Goal: Information Seeking & Learning: Learn about a topic

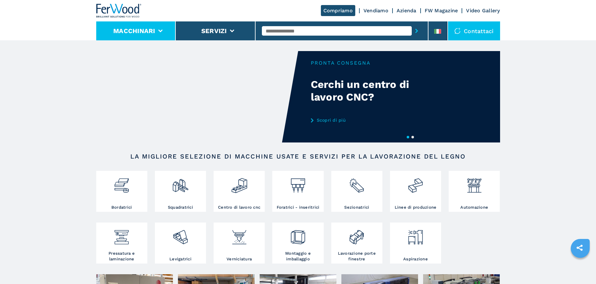
click at [138, 32] on button "Macchinari" at bounding box center [134, 31] width 42 height 8
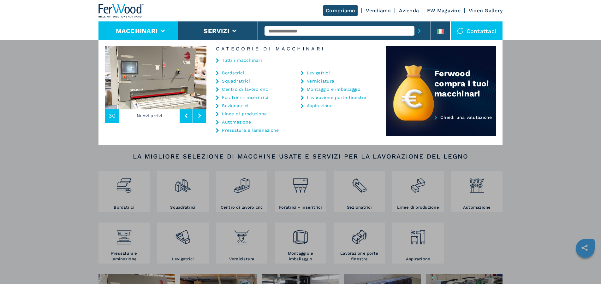
click at [352, 32] on input "text" at bounding box center [339, 30] width 150 height 9
type input "***"
click at [414, 24] on button "submit-button" at bounding box center [419, 31] width 10 height 15
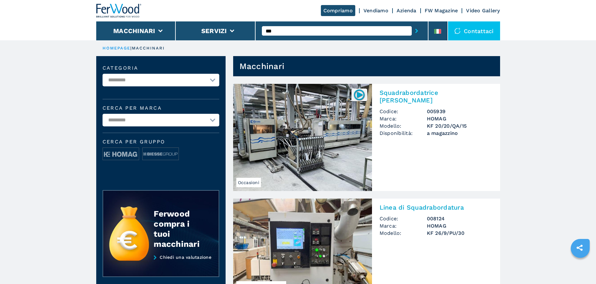
click at [338, 35] on input "***" at bounding box center [337, 30] width 150 height 9
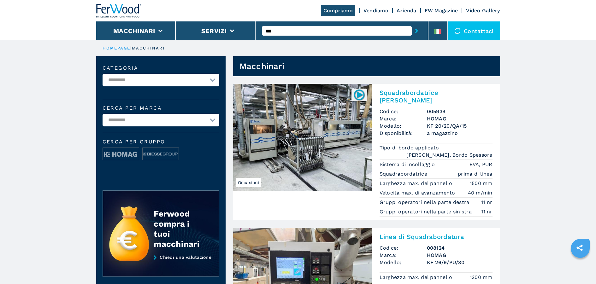
type input "***"
click at [412, 24] on button "submit-button" at bounding box center [417, 31] width 10 height 15
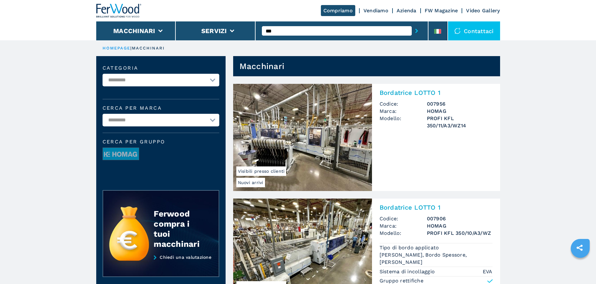
click at [402, 93] on h2 "Bordatrice LOTTO 1" at bounding box center [436, 93] width 113 height 8
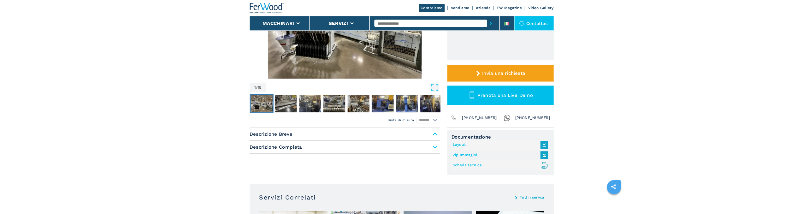
scroll to position [158, 0]
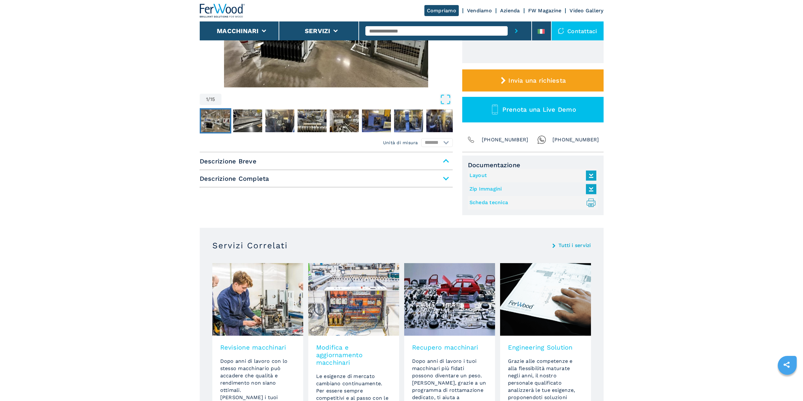
click at [409, 200] on div "Descrizione Breve Descrizione Completa" at bounding box center [326, 186] width 253 height 60
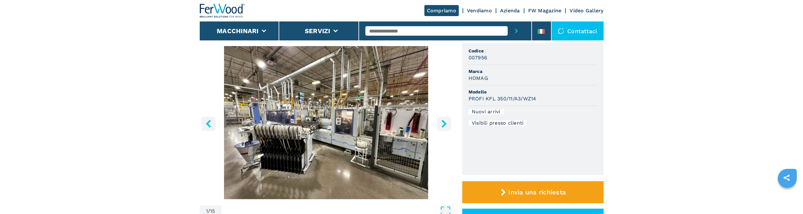
scroll to position [0, 0]
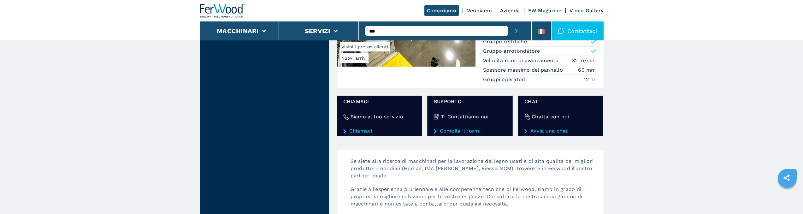
scroll to position [95, 0]
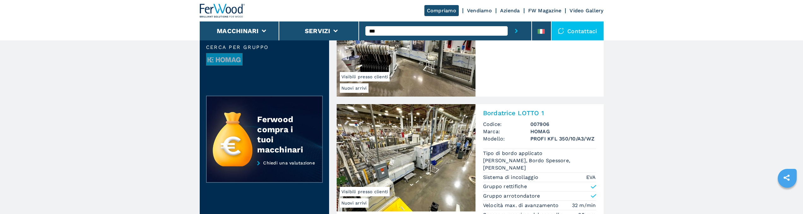
click at [504, 110] on h2 "Bordatrice LOTTO 1" at bounding box center [539, 113] width 113 height 8
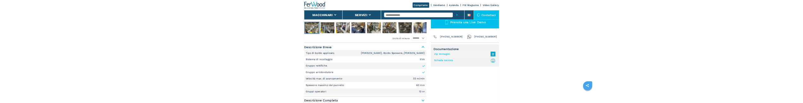
scroll to position [252, 0]
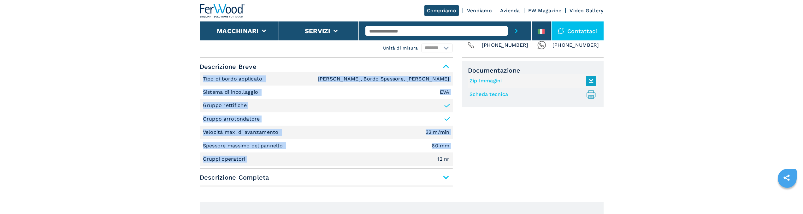
drag, startPoint x: 203, startPoint y: 77, endPoint x: 264, endPoint y: 158, distance: 101.8
click at [264, 158] on ul "Tipo di bordo applicato Bordo Sottile, Bordo Spessore, Legno Massello Sistema d…" at bounding box center [326, 119] width 253 height 94
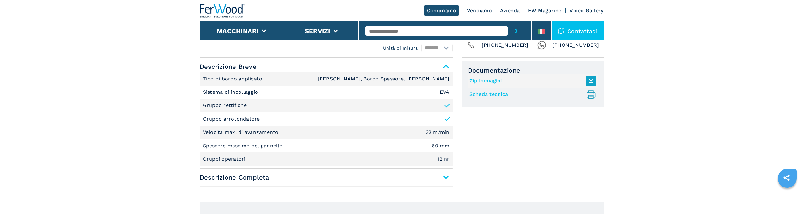
click at [444, 178] on span "Descrizione Completa" at bounding box center [326, 177] width 253 height 11
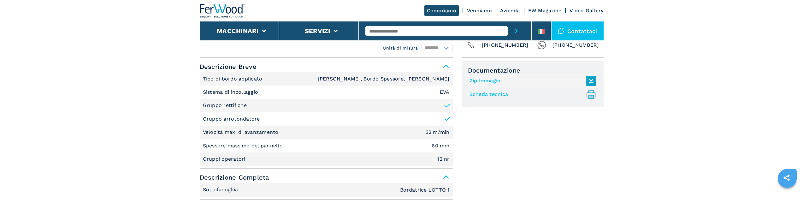
click at [447, 177] on span "Descrizione Completa" at bounding box center [326, 177] width 253 height 11
